Goal: Information Seeking & Learning: Learn about a topic

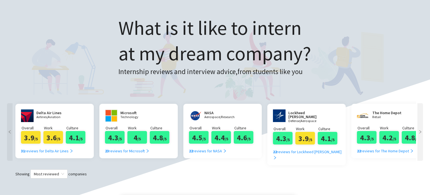
scroll to position [74, 0]
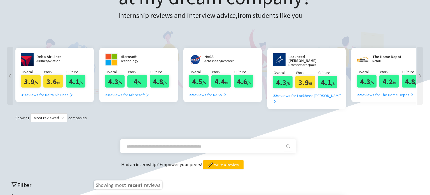
click at [136, 95] on div "23 reviews for Microsoft" at bounding box center [127, 95] width 45 height 6
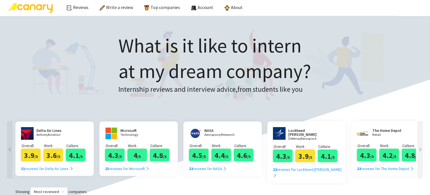
scroll to position [0, 0]
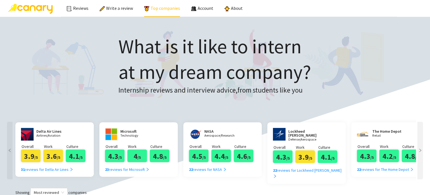
click at [156, 11] on link "Top companies" at bounding box center [162, 8] width 36 height 6
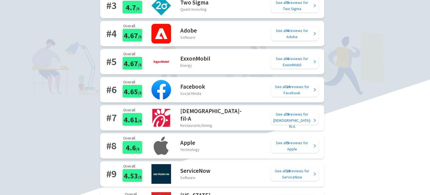
scroll to position [149, 0]
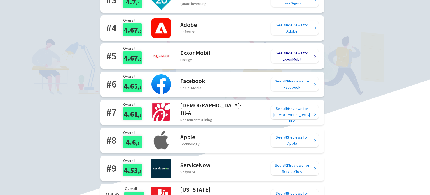
click at [294, 51] on div "See all 6 reviews for ExxonMobil" at bounding box center [292, 56] width 40 height 12
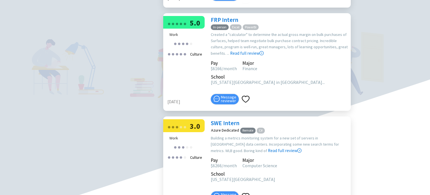
scroll to position [187, 0]
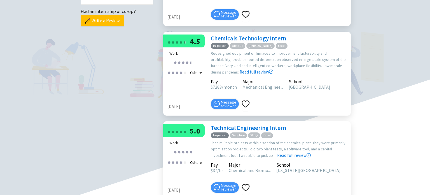
scroll to position [224, 0]
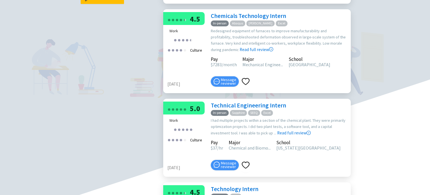
click at [261, 66] on span "Mechanical Enginee..." at bounding box center [263, 65] width 41 height 6
click at [261, 67] on span "Mechanical Enginee..." at bounding box center [263, 65] width 41 height 6
click at [260, 67] on span "Mechanical Enginee..." at bounding box center [263, 65] width 41 height 6
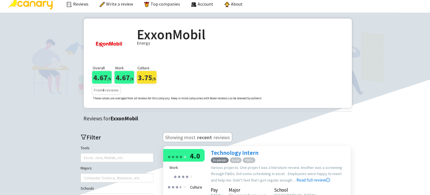
scroll to position [0, 0]
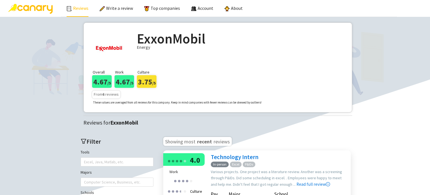
click at [83, 10] on link "Reviews" at bounding box center [78, 8] width 22 height 6
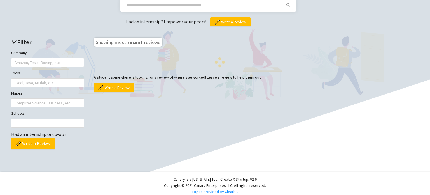
scroll to position [219, 0]
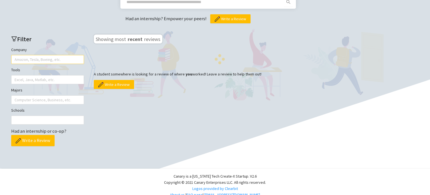
click at [47, 55] on div at bounding box center [45, 59] width 64 height 8
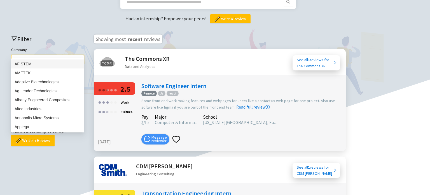
type input "***"
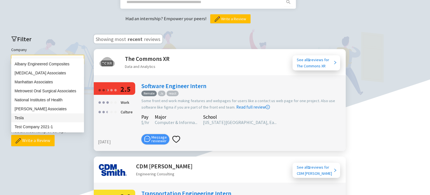
click at [38, 117] on div "Tesla" at bounding box center [48, 118] width 66 height 6
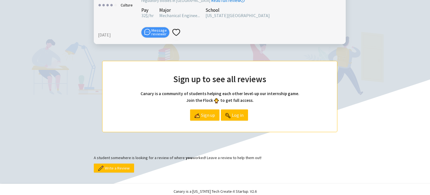
scroll to position [885, 0]
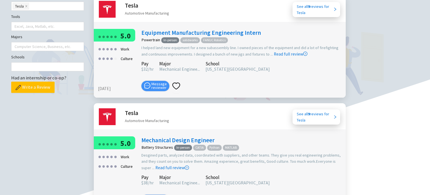
scroll to position [250, 0]
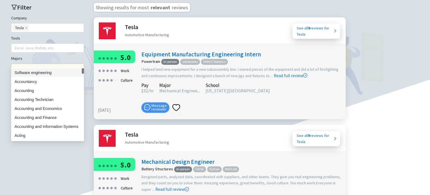
click at [36, 64] on div at bounding box center [45, 68] width 64 height 8
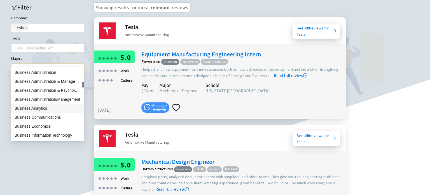
scroll to position [561, 0]
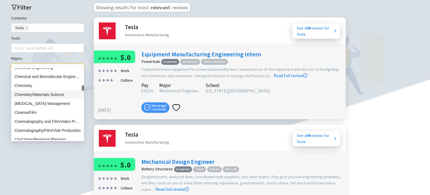
click at [25, 25] on span at bounding box center [26, 28] width 3 height 6
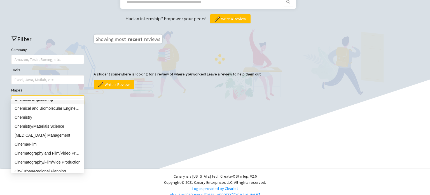
scroll to position [0, 0]
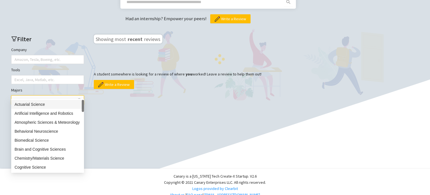
type input "***"
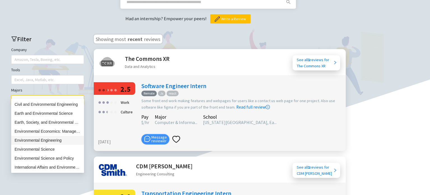
click at [51, 139] on div "Environmental Engineering" at bounding box center [48, 140] width 66 height 6
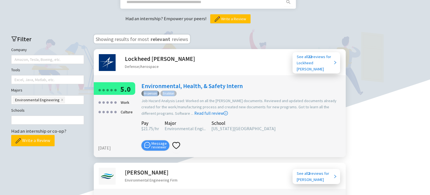
click at [197, 89] on div "In-person Enablon" at bounding box center [242, 92] width 201 height 7
click at [198, 82] on link "Environmental, Health, & Safety Intern" at bounding box center [191, 86] width 101 height 8
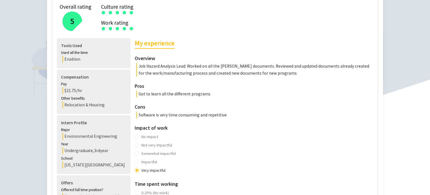
scroll to position [112, 0]
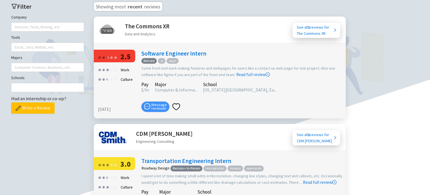
scroll to position [256, 0]
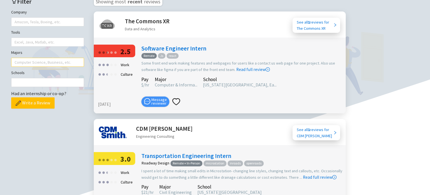
click at [63, 58] on div at bounding box center [45, 62] width 64 height 8
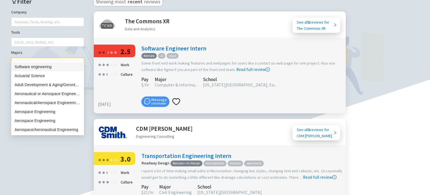
type input "***"
click at [54, 102] on div "Environmental Engineering" at bounding box center [48, 102] width 66 height 6
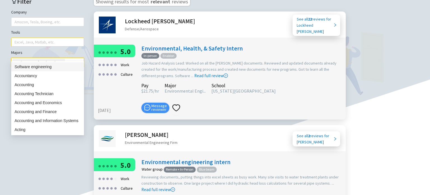
click at [55, 38] on div at bounding box center [45, 42] width 64 height 8
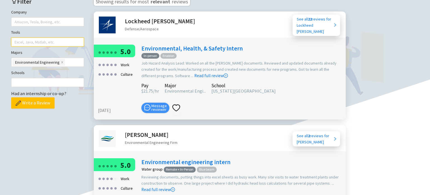
click at [66, 78] on div at bounding box center [45, 82] width 64 height 8
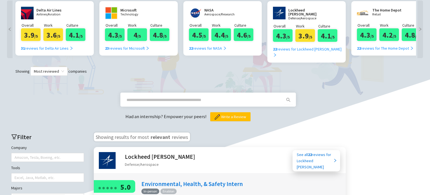
scroll to position [32, 0]
